Goal: Task Accomplishment & Management: Manage account settings

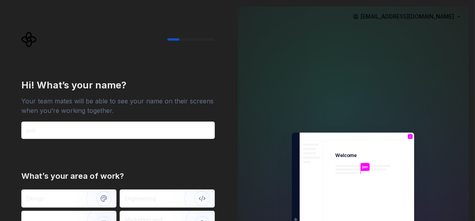
type input "jism"
click at [224, 153] on div "Hi! What’s your name? Your team mates will be able to see your name on their sc…" at bounding box center [115, 178] width 231 height 356
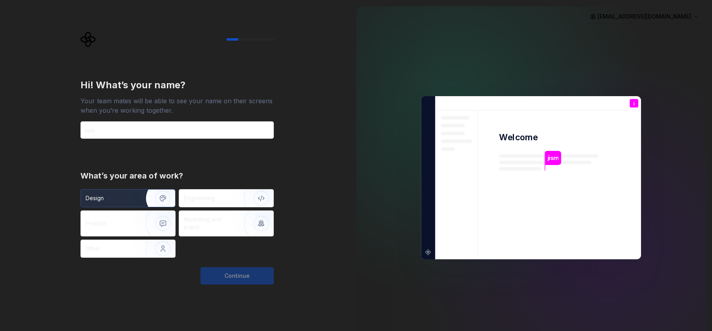
drag, startPoint x: 137, startPoint y: 197, endPoint x: 150, endPoint y: 201, distance: 13.6
click at [137, 165] on img "button" at bounding box center [158, 198] width 50 height 53
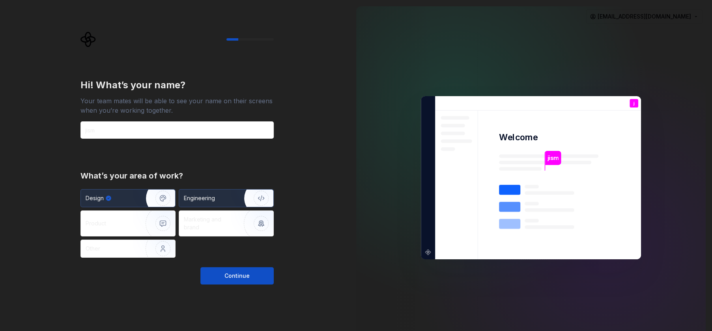
click at [222, 165] on div "Engineering" at bounding box center [215, 198] width 63 height 8
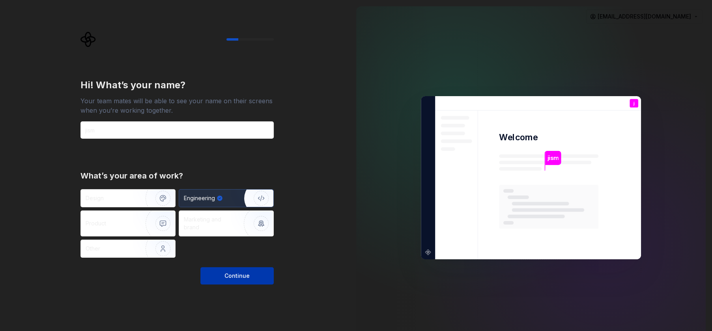
click at [247, 165] on span "Continue" at bounding box center [236, 276] width 25 height 8
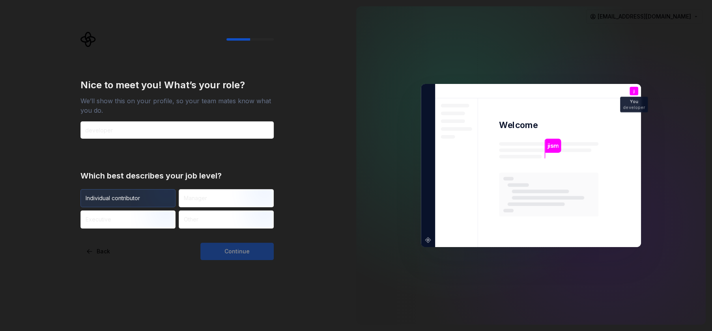
type input "developer"
click at [163, 165] on img "button" at bounding box center [156, 208] width 50 height 53
click at [242, 165] on span "Continue" at bounding box center [236, 252] width 25 height 8
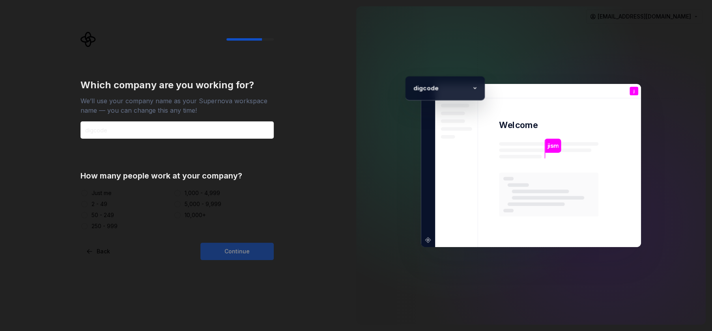
type input "digcode"
click at [120, 165] on div "Just me" at bounding box center [125, 193] width 90 height 8
click at [97, 165] on div "2 - 49" at bounding box center [100, 204] width 16 height 8
click at [88, 165] on button "2 - 49" at bounding box center [84, 204] width 6 height 6
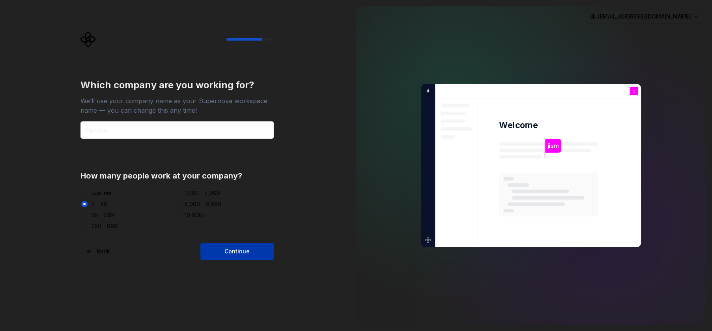
click at [243, 165] on span "Continue" at bounding box center [236, 252] width 25 height 8
click at [83, 165] on span "button" at bounding box center [84, 204] width 2 height 2
click at [86, 165] on button "2 - 49" at bounding box center [84, 204] width 6 height 6
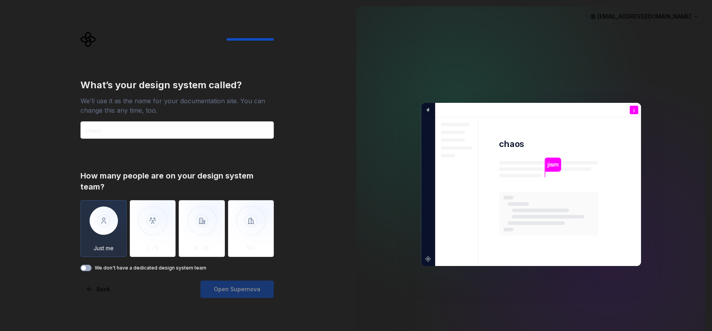
type input "chaos"
click at [107, 165] on img "button" at bounding box center [103, 226] width 46 height 53
click at [238, 165] on span "Open Supernova" at bounding box center [237, 290] width 47 height 8
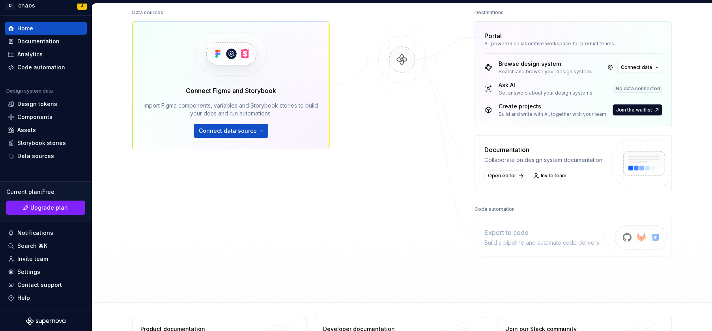
scroll to position [129, 0]
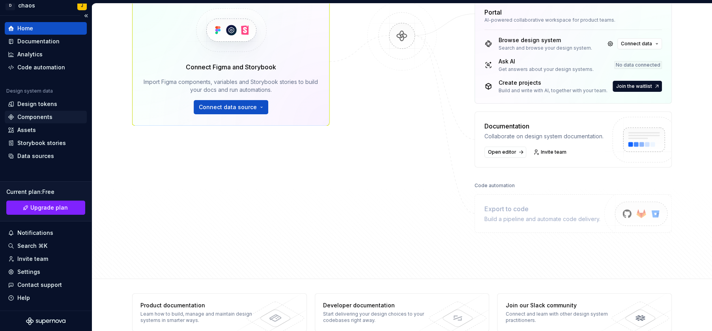
click at [43, 118] on div "Components" at bounding box center [34, 117] width 35 height 8
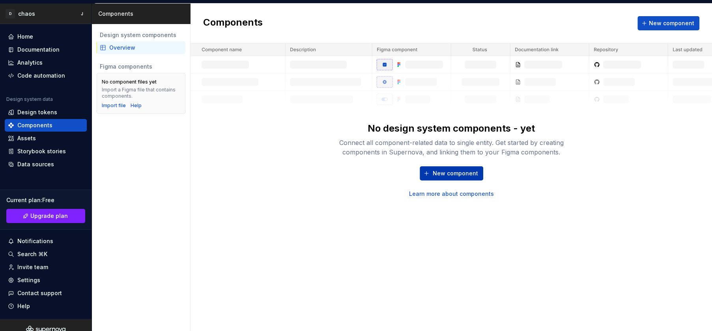
click at [355, 165] on span "New component" at bounding box center [455, 174] width 45 height 8
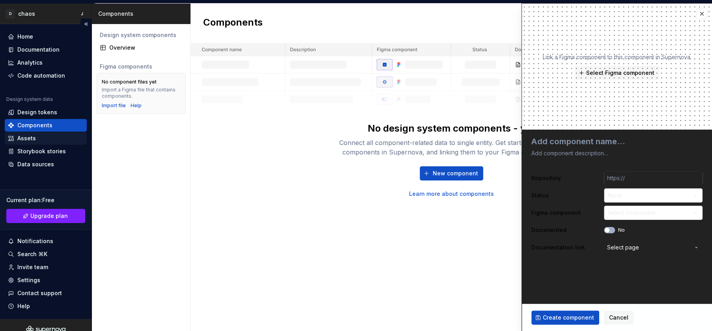
click at [28, 136] on div "Assets" at bounding box center [26, 139] width 19 height 8
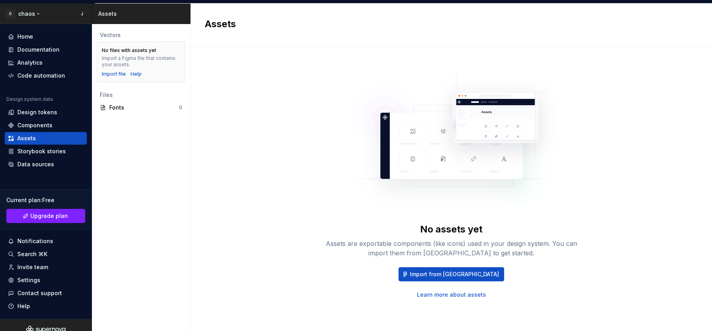
click at [33, 11] on html "D chaos J Home Documentation Analytics Code automation Design system data Desig…" at bounding box center [356, 165] width 712 height 331
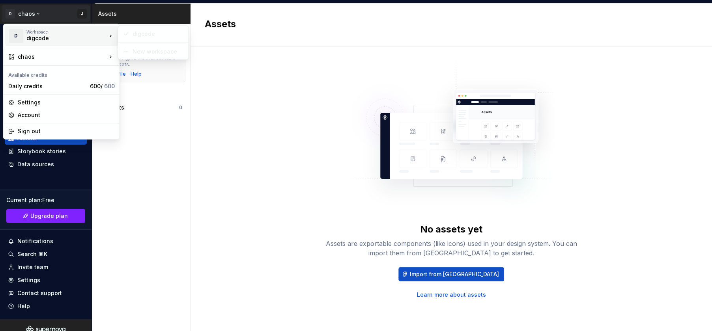
click at [46, 36] on div "digcode" at bounding box center [59, 38] width 67 height 8
click at [229, 165] on html "D chaos J Home Documentation Analytics Code automation Design system data Desig…" at bounding box center [356, 165] width 712 height 331
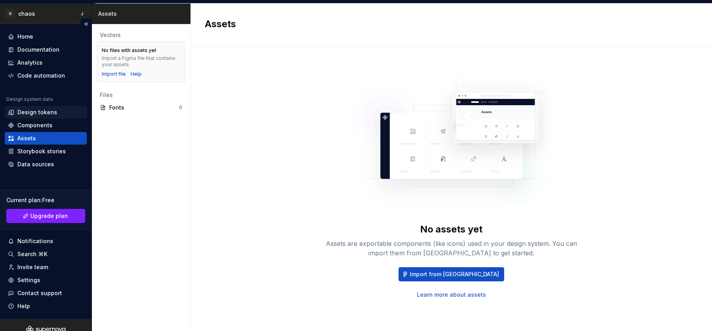
click at [36, 108] on div "Design tokens" at bounding box center [37, 112] width 40 height 8
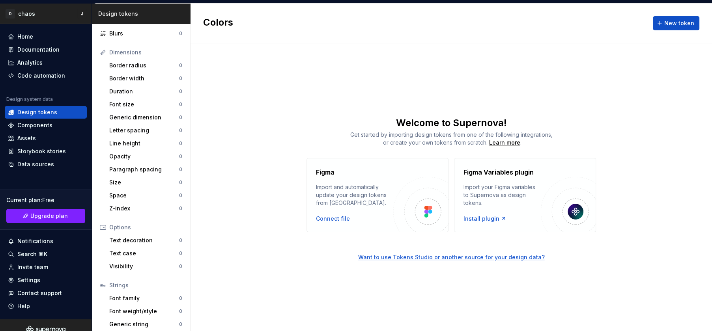
scroll to position [84, 0]
click at [43, 123] on div "Components" at bounding box center [34, 125] width 35 height 8
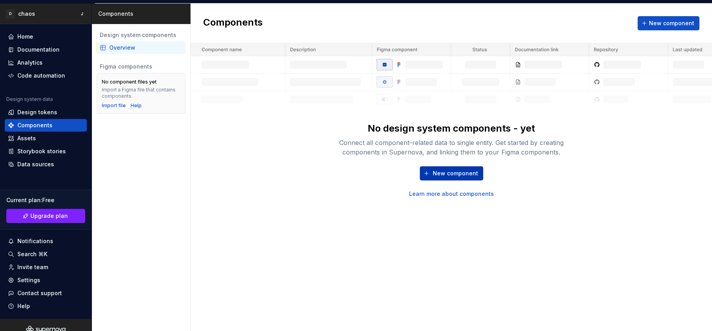
click at [355, 165] on button "New component" at bounding box center [452, 173] width 64 height 14
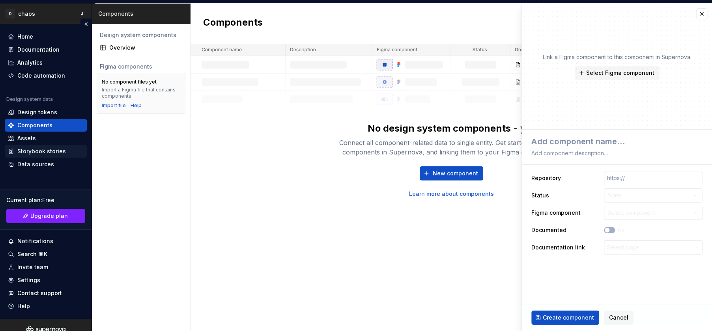
click at [288, 158] on div "No design system components - yet Connect all component-related data to single …" at bounding box center [451, 120] width 521 height 155
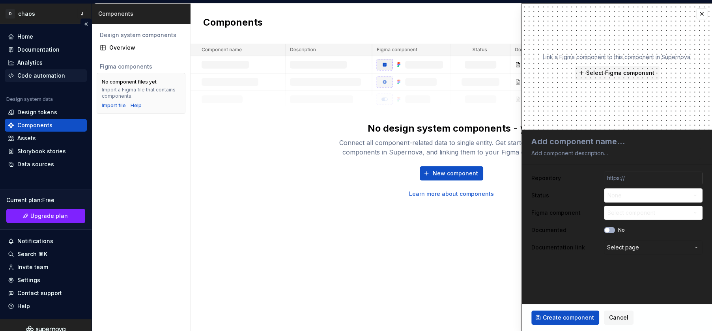
click at [45, 80] on div "Code automation" at bounding box center [46, 75] width 82 height 13
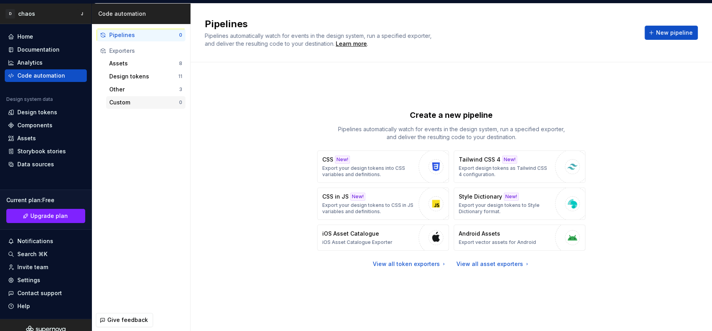
click at [121, 99] on div "Custom" at bounding box center [144, 103] width 70 height 8
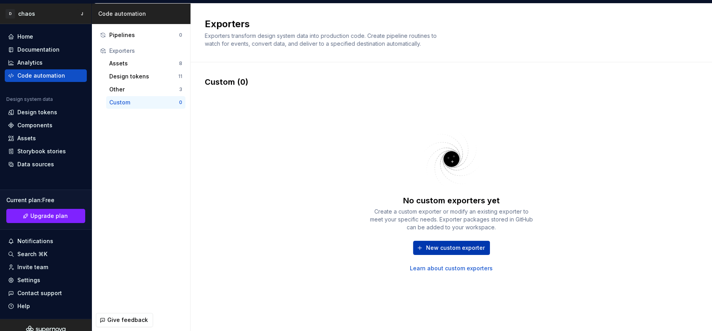
click at [355, 165] on span "New custom exporter" at bounding box center [455, 248] width 59 height 8
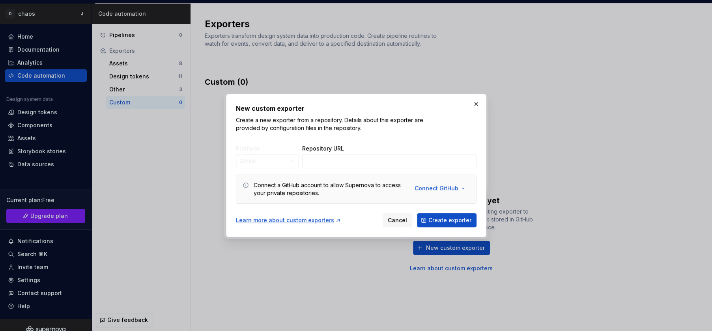
click at [355, 107] on button "button" at bounding box center [476, 104] width 11 height 11
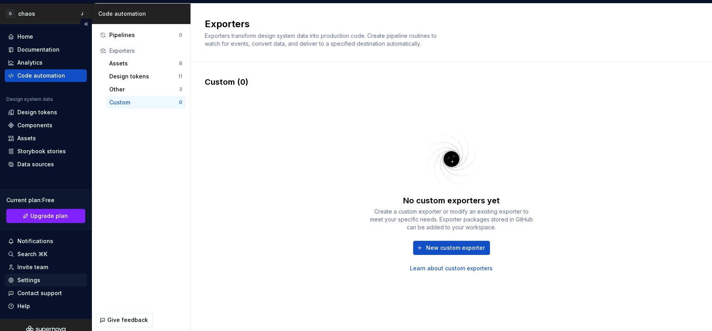
click at [24, 165] on div "Settings" at bounding box center [28, 281] width 23 height 8
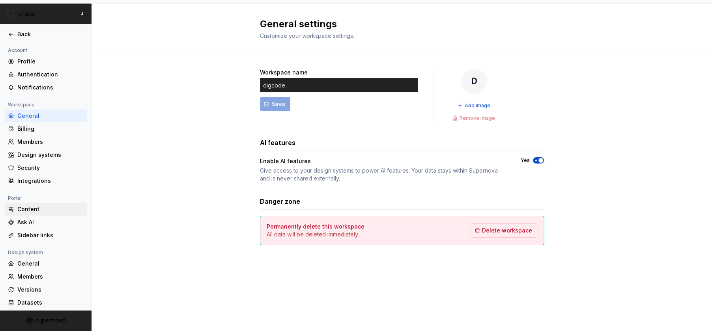
click at [26, 165] on div "Content" at bounding box center [50, 210] width 66 height 8
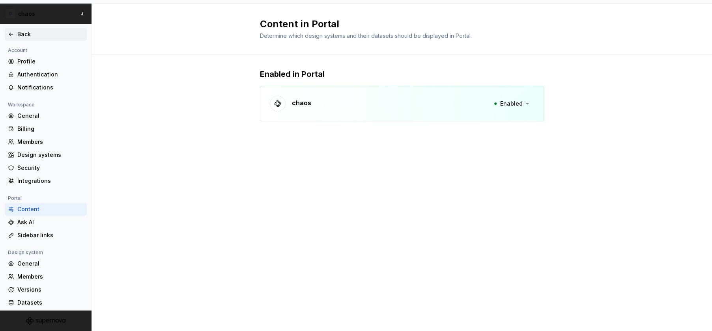
click at [11, 35] on icon at bounding box center [11, 34] width 6 height 6
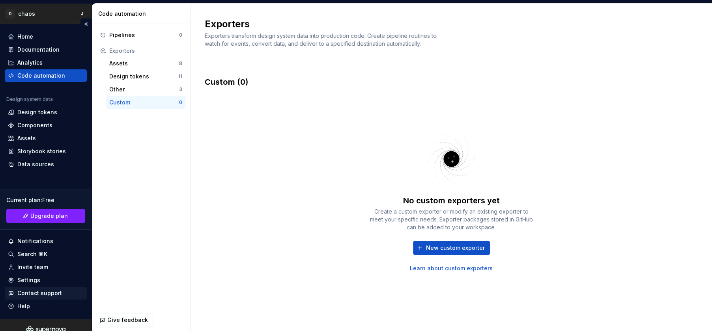
scroll to position [8, 0]
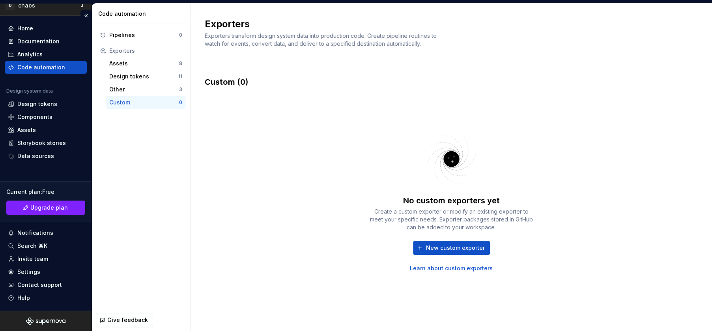
click at [50, 165] on icon "Supernova Logo" at bounding box center [45, 322] width 39 height 8
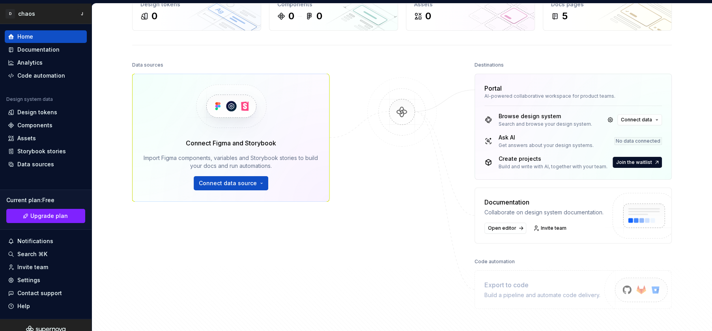
scroll to position [79, 0]
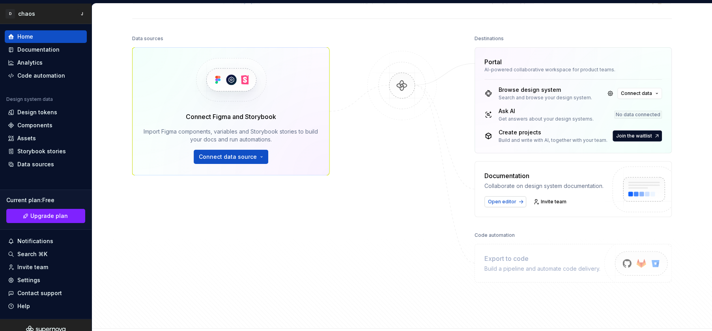
click at [355, 165] on span "Open editor" at bounding box center [502, 202] width 28 height 6
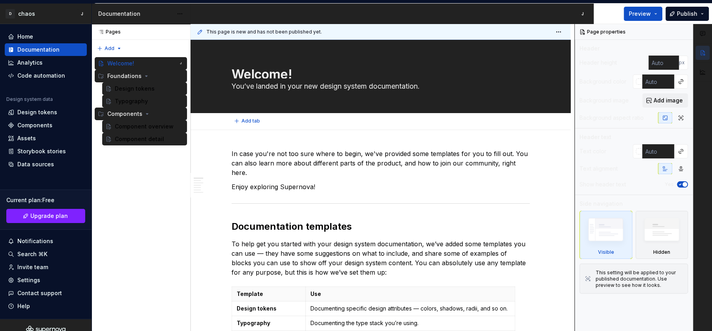
type textarea "*"
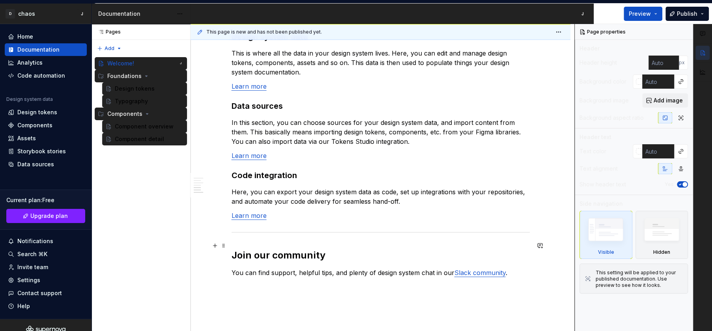
scroll to position [651, 0]
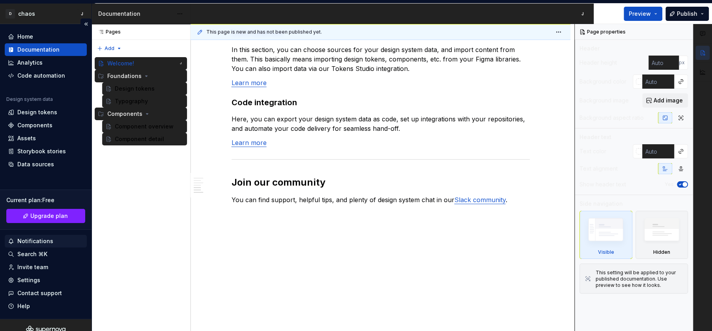
click at [23, 165] on div "Notifications" at bounding box center [35, 241] width 36 height 8
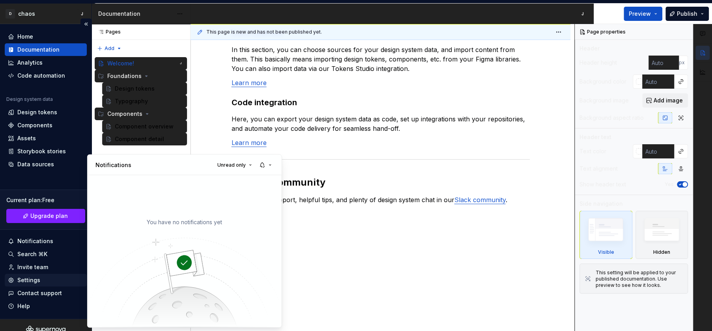
click at [28, 165] on html "D chaos J Home Documentation Analytics Code automation Design system data Desig…" at bounding box center [356, 165] width 712 height 331
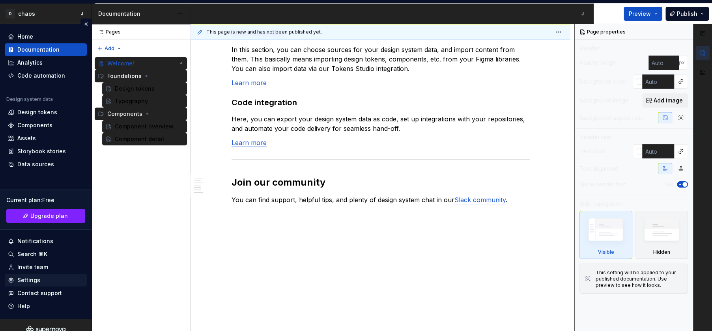
click at [26, 165] on div "Settings" at bounding box center [28, 281] width 23 height 8
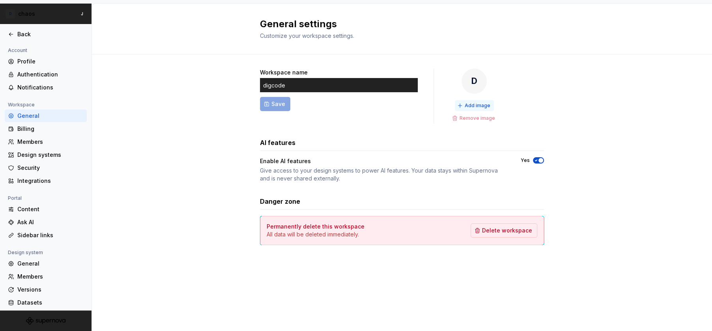
click at [355, 105] on span "Add image" at bounding box center [478, 106] width 26 height 6
click at [355, 159] on label "Yes" at bounding box center [525, 160] width 9 height 6
click at [355, 159] on button "Yes" at bounding box center [538, 160] width 11 height 6
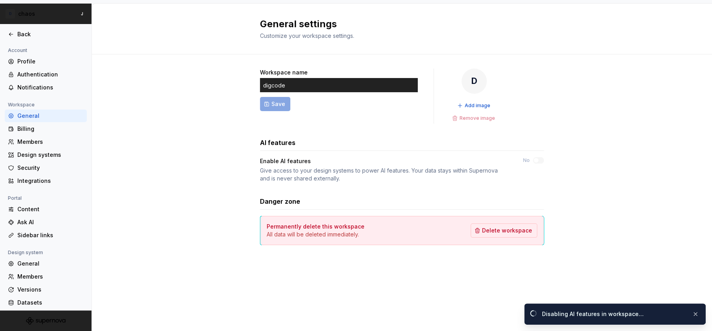
click at [355, 157] on div "No" at bounding box center [533, 160] width 21 height 6
click at [22, 8] on html "D chaos J Back Account Profile Authentication Notifications Workspace General B…" at bounding box center [356, 165] width 712 height 331
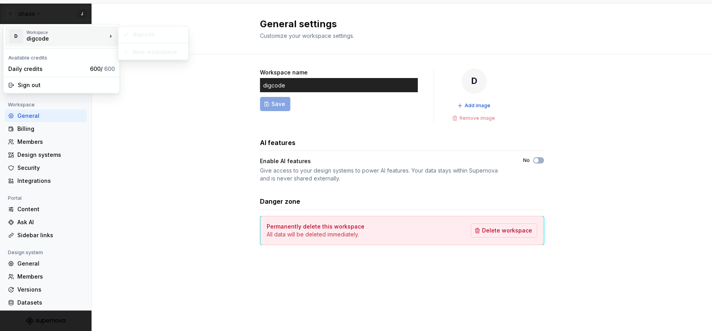
click at [37, 35] on div "digcode" at bounding box center [59, 39] width 67 height 8
click at [165, 54] on div "New workspace" at bounding box center [158, 52] width 51 height 8
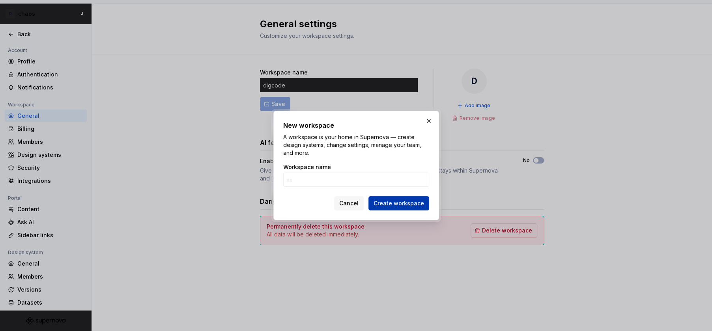
type input "as"
click at [355, 165] on span "Create workspace" at bounding box center [399, 204] width 50 height 8
